Goal: Find specific page/section

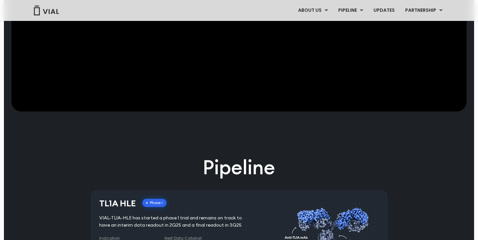
scroll to position [109, 0]
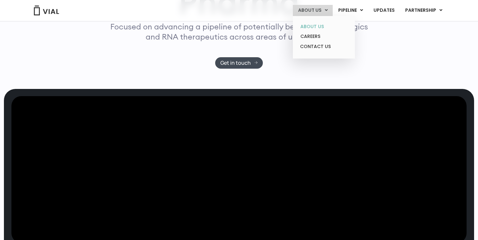
click at [310, 26] on link "ABOUT US" at bounding box center [323, 27] width 57 height 10
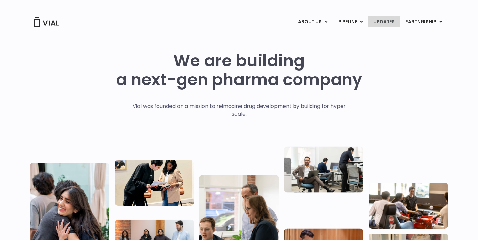
click at [388, 22] on link "UPDATES" at bounding box center [383, 21] width 31 height 11
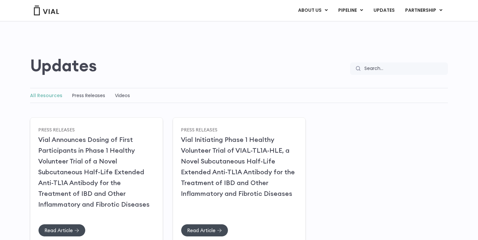
scroll to position [24, 0]
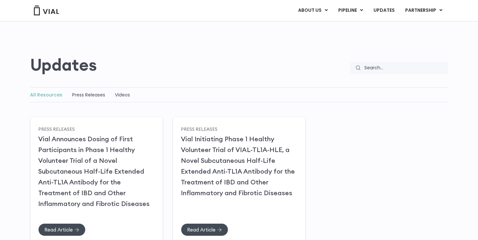
click at [88, 98] on div "Press Releases" at bounding box center [88, 95] width 33 height 8
click at [86, 95] on link "Press Releases" at bounding box center [88, 94] width 33 height 7
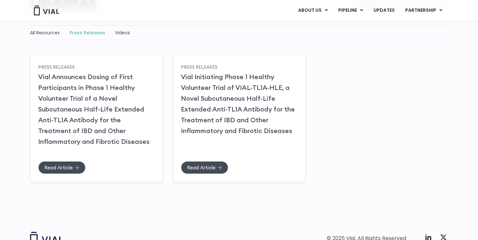
scroll to position [124, 0]
